Goal: Check status: Check status

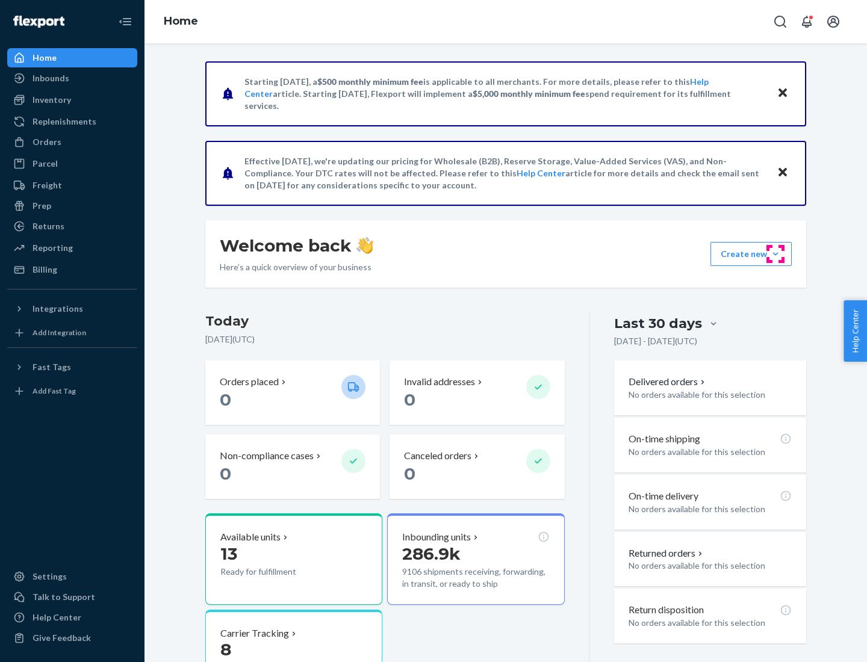
click at [775, 254] on button "Create new Create new inbound Create new order Create new product" at bounding box center [750, 254] width 81 height 24
click at [50, 78] on div "Inbounds" at bounding box center [50, 78] width 37 height 12
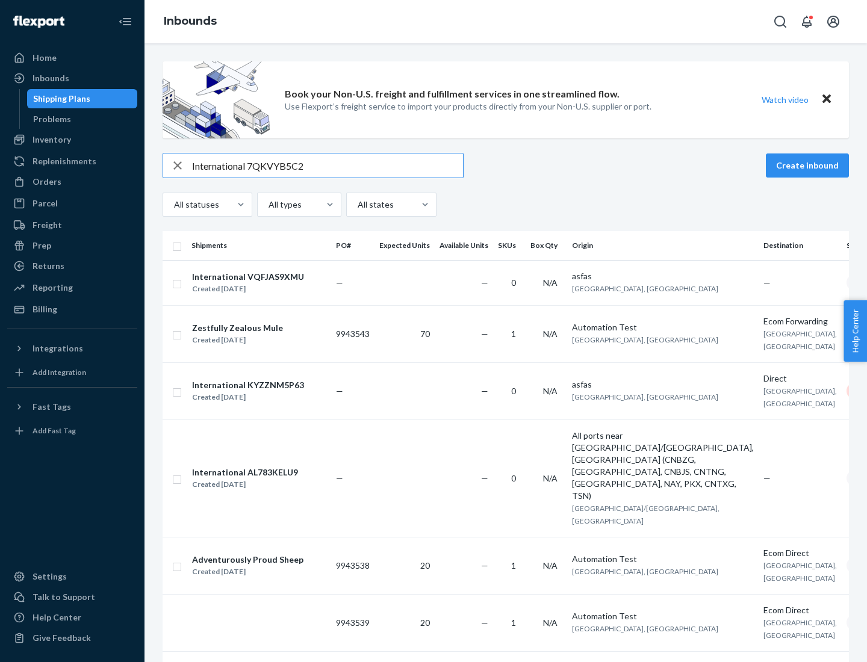
type input "International 7QKVYB5C29"
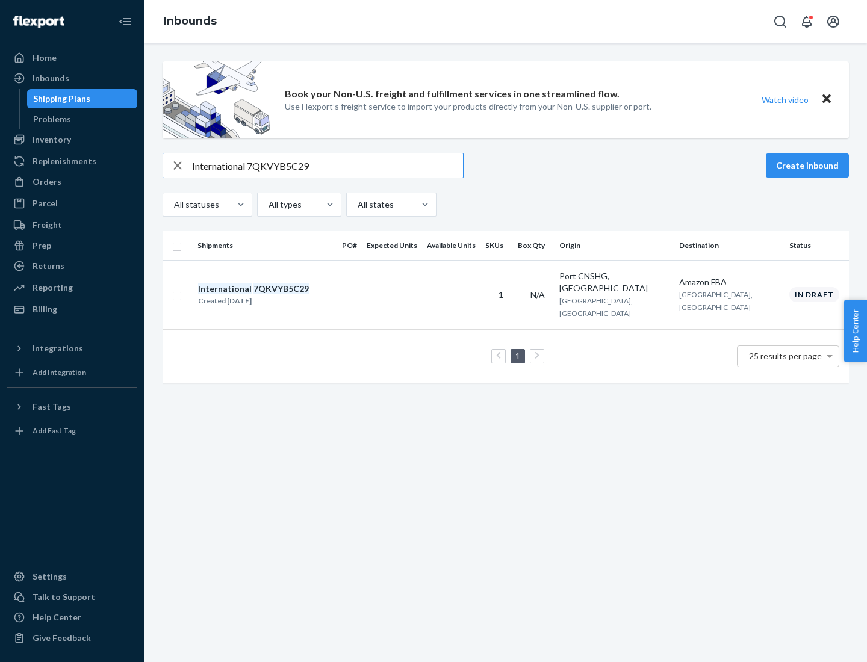
click at [274, 295] on div "Created [DATE]" at bounding box center [253, 301] width 111 height 12
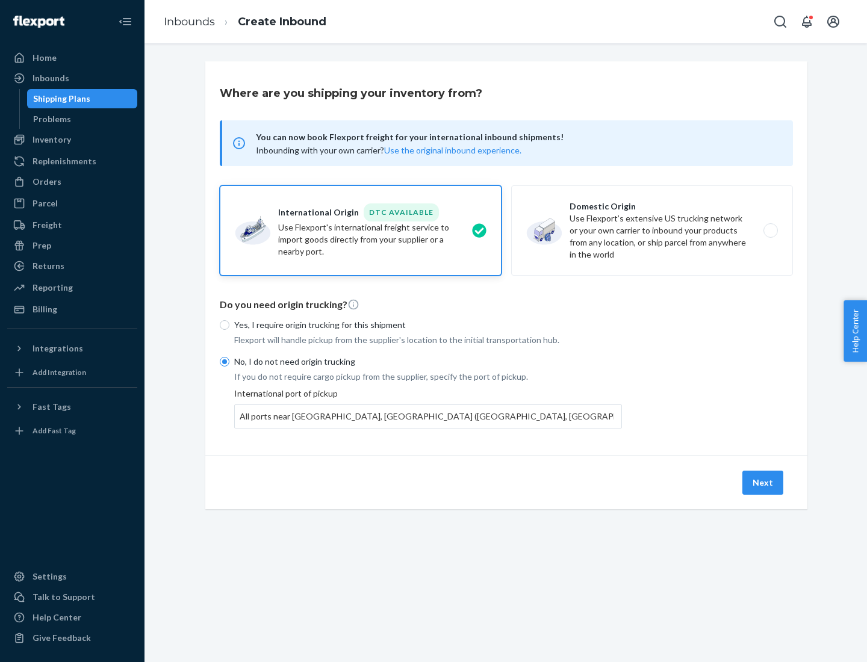
click at [763, 482] on button "Next" at bounding box center [762, 483] width 41 height 24
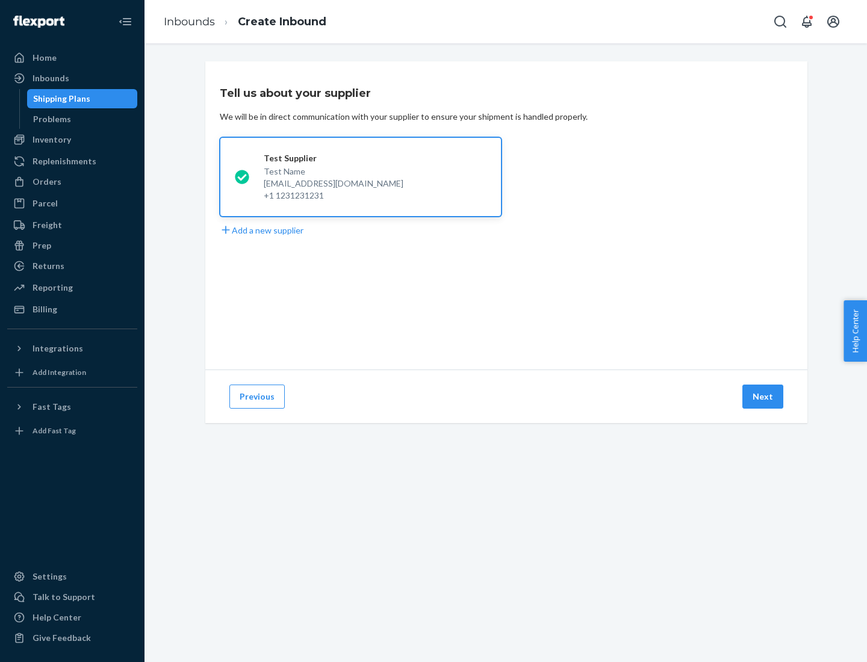
click at [763, 397] on button "Next" at bounding box center [762, 397] width 41 height 24
